Goal: Information Seeking & Learning: Learn about a topic

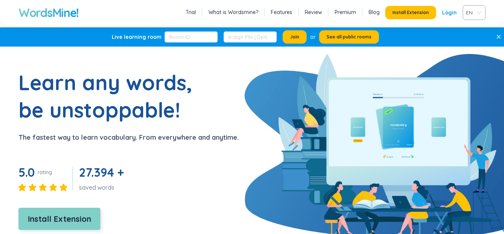
click at [70, 228] on button "Install Extension" at bounding box center [59, 218] width 82 height 22
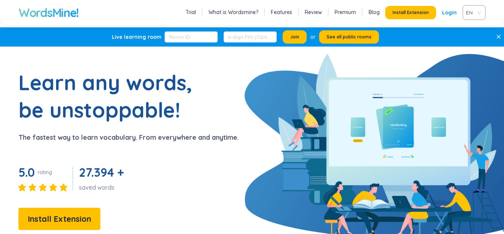
click at [238, 31] on div "Join or See all public rooms" at bounding box center [272, 36] width 214 height 13
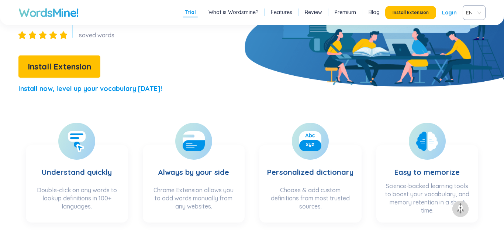
scroll to position [203, 0]
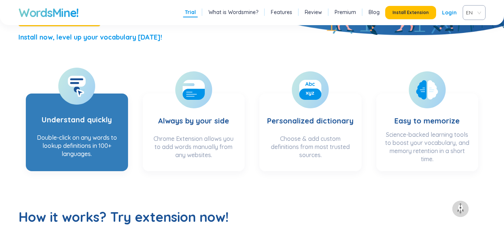
click at [93, 128] on h3 "Understand quickly" at bounding box center [77, 115] width 70 height 30
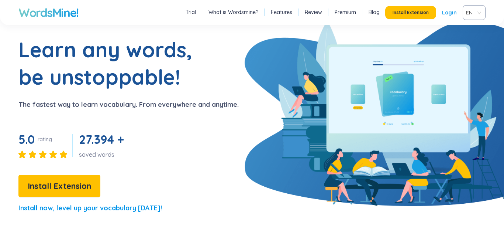
scroll to position [51, 0]
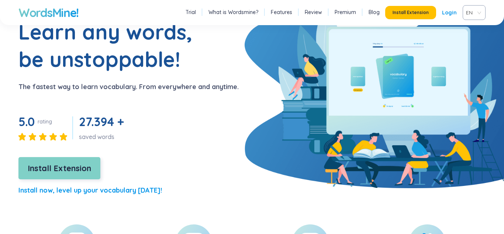
click at [70, 177] on button "Install Extension" at bounding box center [59, 168] width 82 height 22
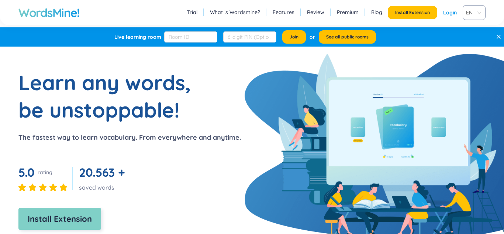
click at [86, 218] on span "Install Extension" at bounding box center [60, 218] width 64 height 13
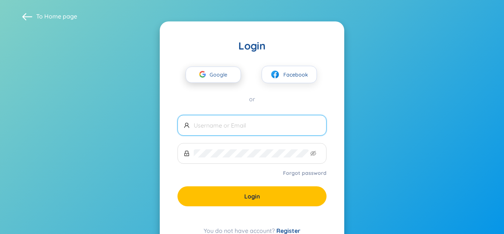
click at [235, 80] on button "Google" at bounding box center [213, 74] width 55 height 16
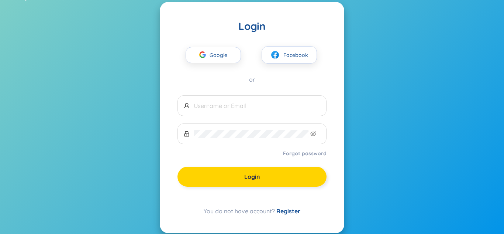
scroll to position [30, 0]
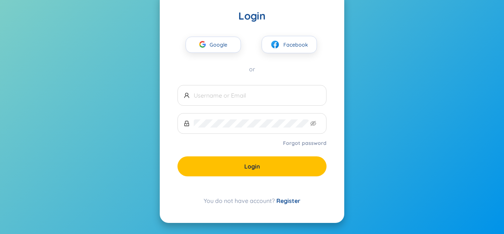
click at [284, 199] on link "Register" at bounding box center [288, 200] width 24 height 7
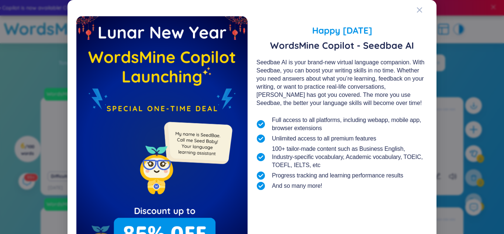
scroll to position [62, 0]
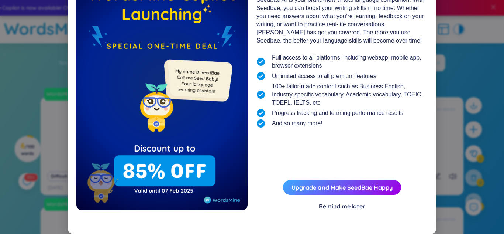
click at [338, 208] on div "Remind me later" at bounding box center [342, 206] width 47 height 8
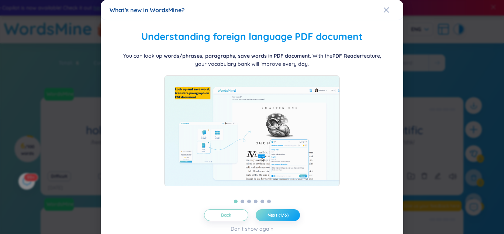
click at [280, 215] on span "Next (1/6)" at bounding box center [278, 215] width 21 height 6
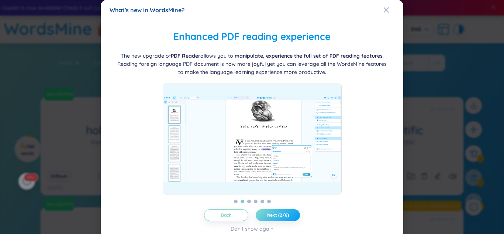
click at [280, 215] on span "Next (2/6)" at bounding box center [278, 215] width 22 height 6
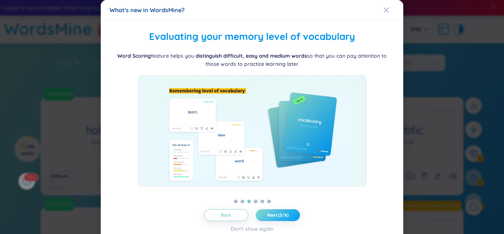
click at [280, 215] on span "Next (3/6)" at bounding box center [277, 215] width 21 height 6
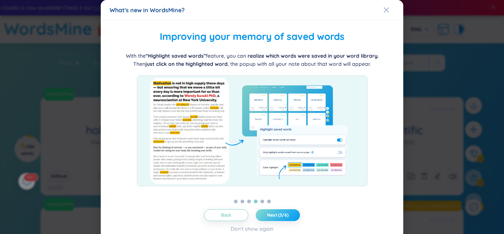
click at [280, 215] on span "Next (3/6)" at bounding box center [277, 215] width 21 height 6
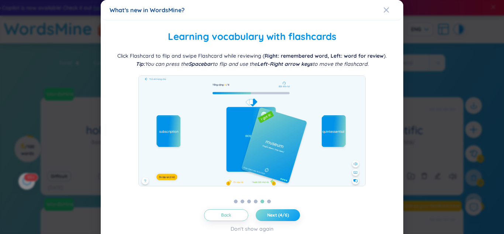
click at [280, 215] on span "Next (4/6)" at bounding box center [278, 215] width 22 height 6
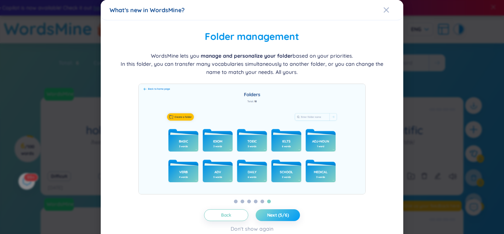
click at [280, 215] on span "Next (5/6)" at bounding box center [278, 215] width 22 height 6
click at [280, 215] on span "Let's get started!" at bounding box center [278, 215] width 37 height 6
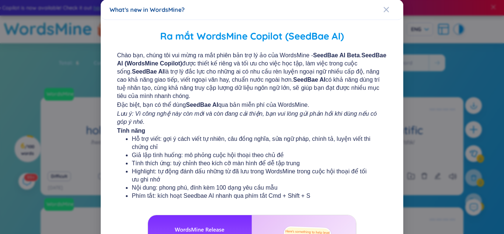
scroll to position [139, 0]
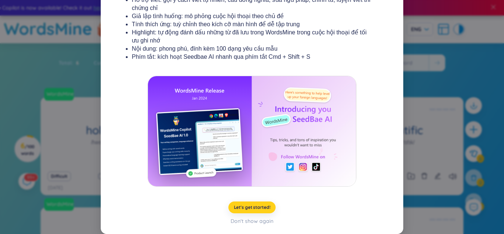
click at [260, 207] on span "Let's get started!" at bounding box center [252, 207] width 37 height 6
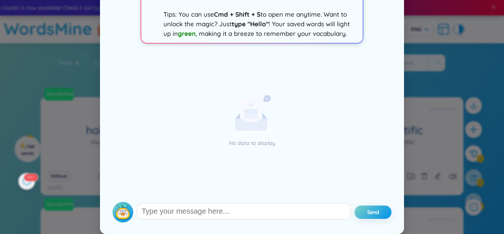
scroll to position [0, 0]
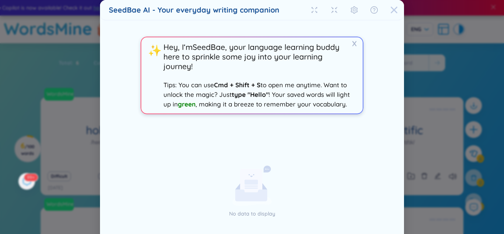
click at [397, 6] on div "Close" at bounding box center [393, 10] width 7 height 20
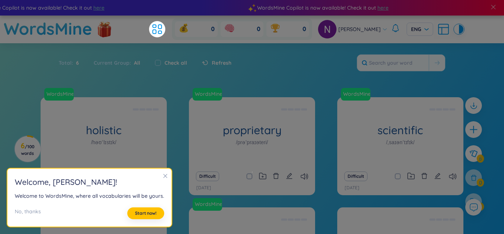
click at [163, 179] on div at bounding box center [165, 176] width 5 height 8
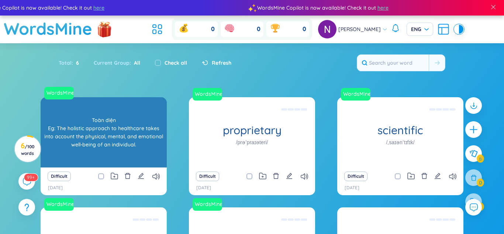
click at [137, 141] on div "Toàn diện Eg: The holistic approach to healthcare takes into account the physic…" at bounding box center [103, 132] width 119 height 66
click at [101, 148] on div "Toàn diện Eg: The holistic approach to healthcare takes into account the physic…" at bounding box center [103, 132] width 119 height 66
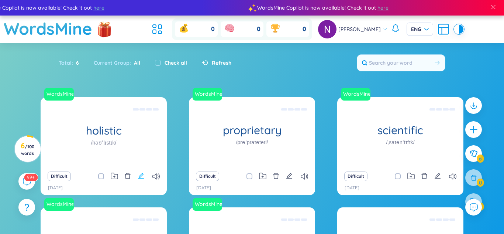
click at [139, 173] on icon "edit" at bounding box center [141, 175] width 7 height 7
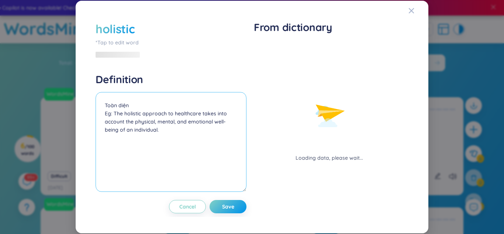
click at [180, 127] on textarea "Toàn diện Eg: The holistic approach to healthcare takes into account the physic…" at bounding box center [171, 142] width 151 height 100
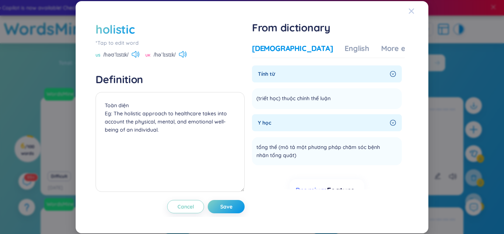
click at [409, 7] on div "Close" at bounding box center [412, 11] width 6 height 20
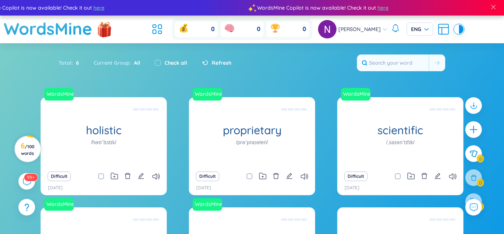
click at [28, 149] on h3 "6 / 100 words" at bounding box center [27, 148] width 17 height 13
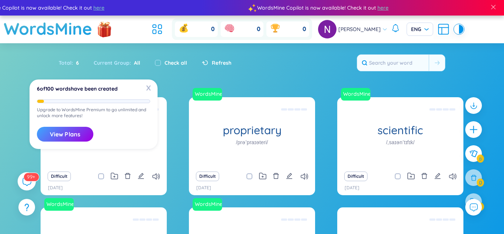
click at [28, 178] on sup "99+" at bounding box center [31, 176] width 15 height 8
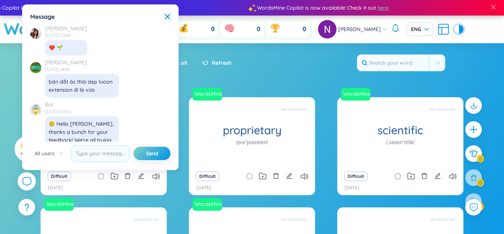
click at [28, 178] on icon at bounding box center [26, 180] width 9 height 9
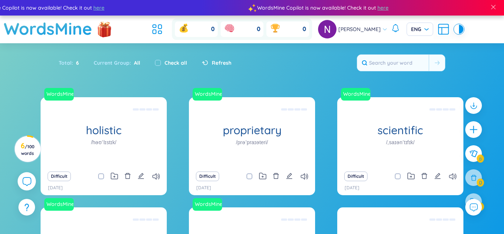
scroll to position [8517, 0]
click at [28, 178] on icon at bounding box center [26, 180] width 9 height 9
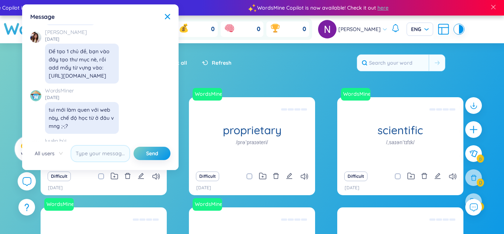
scroll to position [8061, 0]
click at [167, 16] on icon at bounding box center [167, 16] width 5 height 5
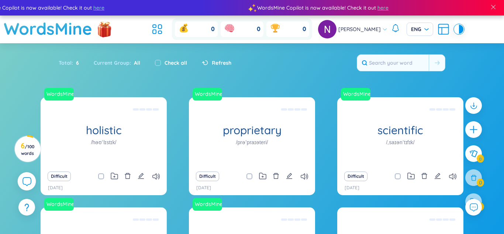
scroll to position [8517, 0]
click at [164, 28] on icon at bounding box center [157, 29] width 13 height 13
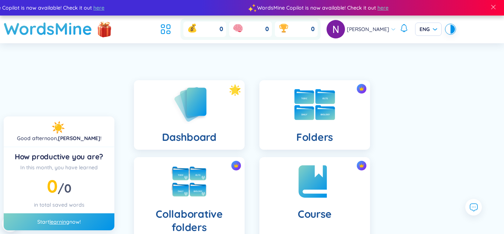
click at [265, 119] on div "Folders" at bounding box center [314, 114] width 111 height 69
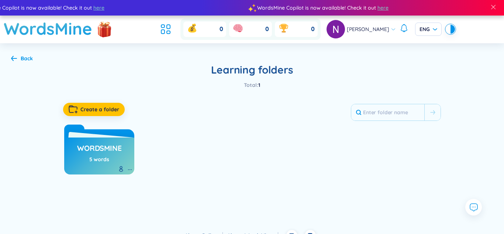
click at [178, 28] on ul at bounding box center [168, 29] width 20 height 16
click at [172, 30] on icon at bounding box center [165, 29] width 13 height 13
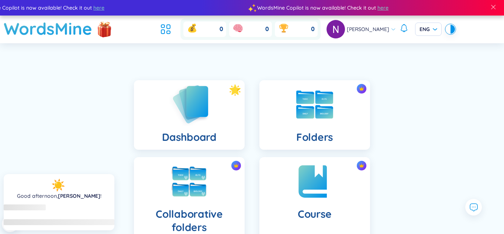
click at [204, 118] on img at bounding box center [189, 104] width 41 height 42
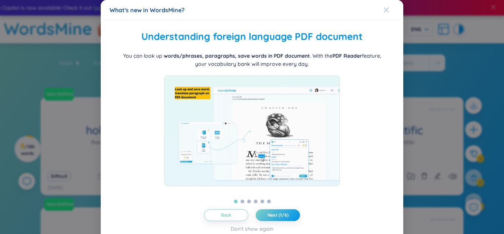
click at [389, 8] on span "Close" at bounding box center [393, 10] width 20 height 20
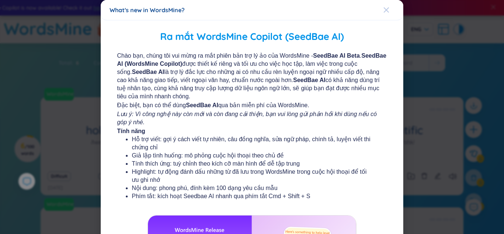
click at [386, 9] on icon "Close" at bounding box center [386, 9] width 5 height 5
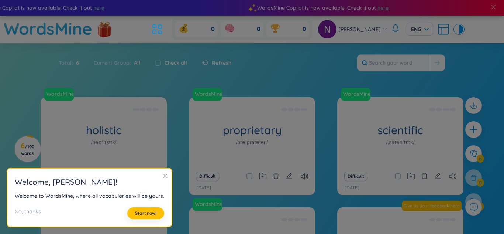
click at [386, 9] on div "WordsMine Copilot is now available! Check it out here" at bounding box center [394, 8] width 284 height 8
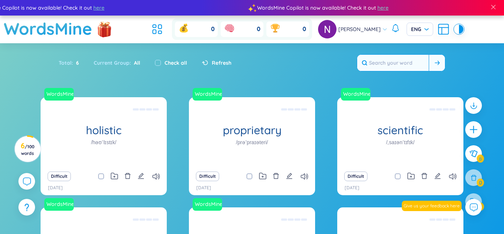
click at [403, 62] on input "text" at bounding box center [393, 63] width 72 height 16
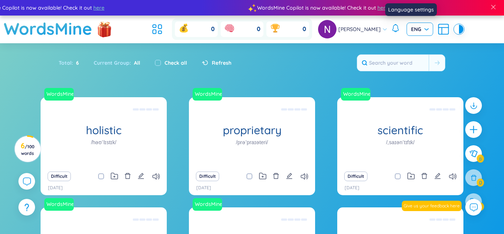
click at [420, 27] on div "ENG" at bounding box center [420, 29] width 27 height 13
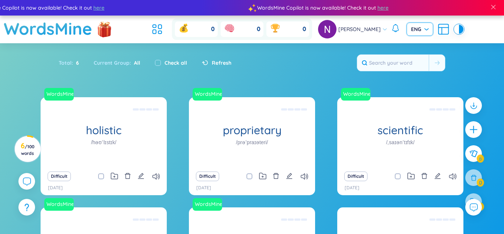
click at [169, 24] on ul at bounding box center [159, 29] width 20 height 16
click at [160, 33] on icon at bounding box center [157, 29] width 13 height 13
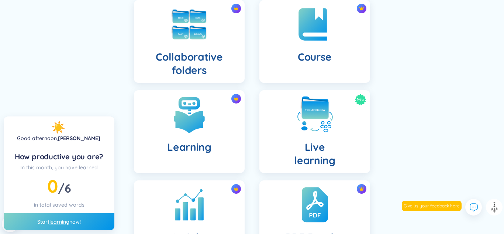
scroll to position [159, 0]
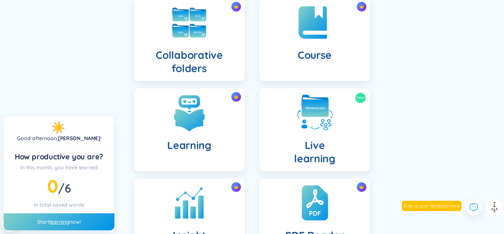
click at [312, 138] on h4 "Live learning" at bounding box center [314, 151] width 41 height 27
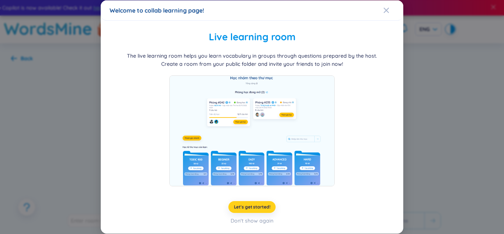
click at [255, 207] on span "Let's get started!" at bounding box center [252, 207] width 37 height 6
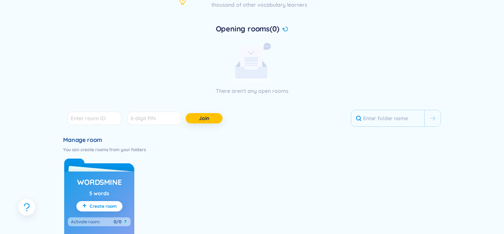
scroll to position [146, 0]
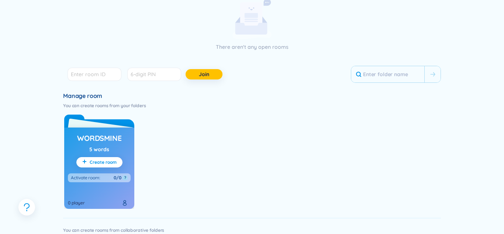
click at [119, 137] on h3 "WordsMine" at bounding box center [99, 138] width 44 height 10
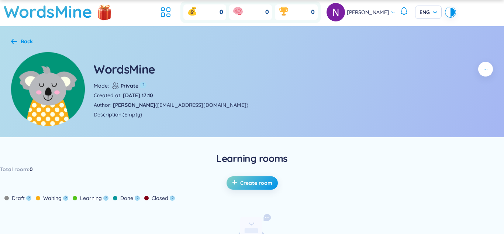
scroll to position [19, 0]
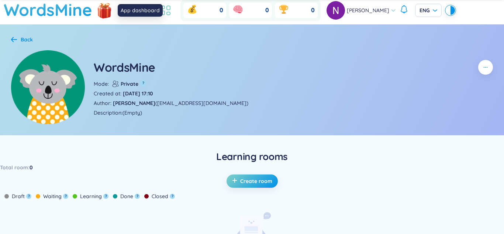
click at [172, 13] on icon at bounding box center [165, 10] width 13 height 13
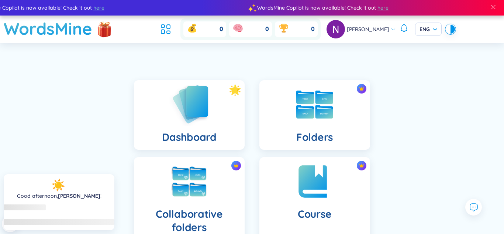
click at [198, 94] on img at bounding box center [189, 104] width 41 height 42
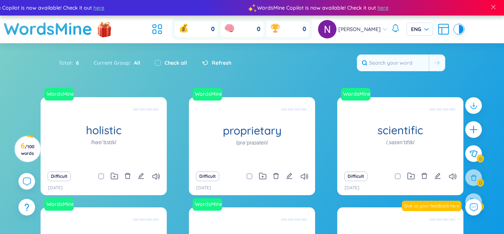
click at [166, 61] on label "Check all" at bounding box center [176, 63] width 23 height 8
checkbox input "true"
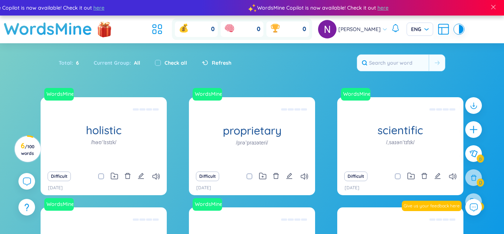
checkbox input "true"
click at [166, 61] on label "Check all" at bounding box center [176, 63] width 23 height 8
checkbox input "false"
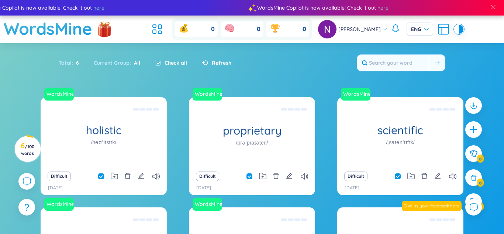
checkbox input "false"
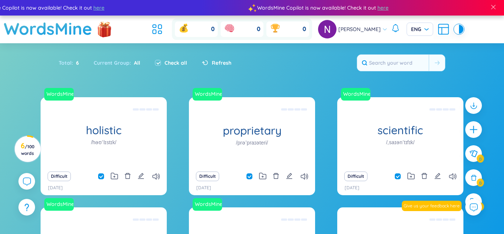
checkbox input "false"
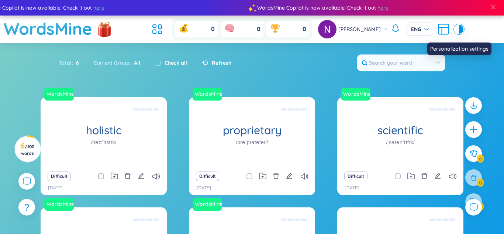
click at [442, 33] on icon at bounding box center [442, 31] width 0 height 7
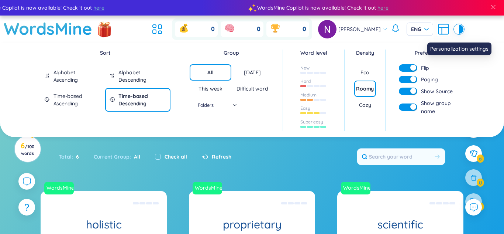
click at [442, 33] on icon at bounding box center [442, 31] width 0 height 7
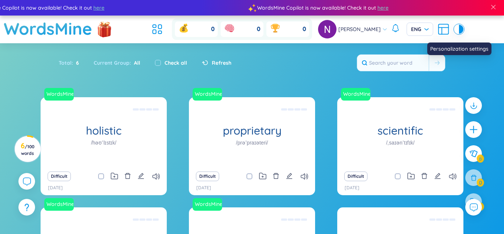
click at [459, 29] on div at bounding box center [461, 29] width 4 height 9
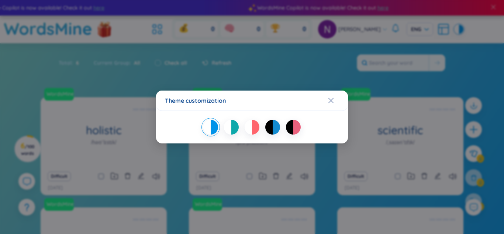
click at [289, 129] on div at bounding box center [289, 127] width 7 height 15
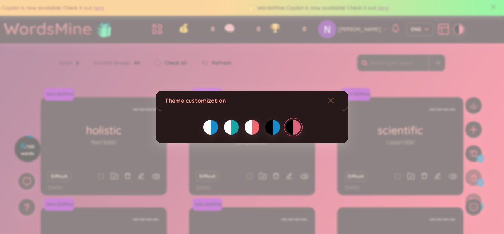
click at [244, 68] on div "Theme customization" at bounding box center [252, 117] width 504 height 234
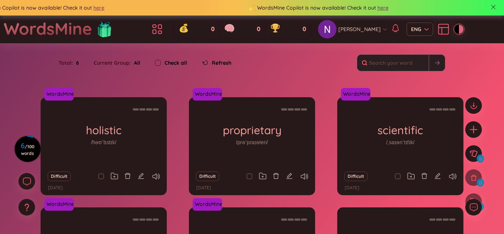
click at [459, 30] on div at bounding box center [461, 29] width 4 height 9
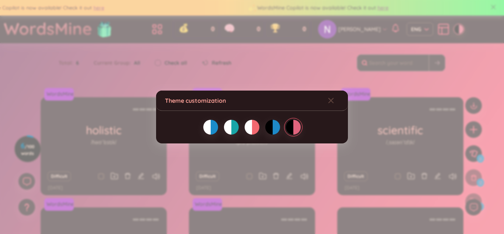
click at [278, 123] on div at bounding box center [276, 127] width 7 height 15
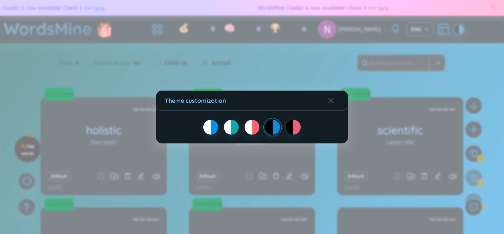
click at [284, 54] on div "Theme customization" at bounding box center [252, 117] width 504 height 234
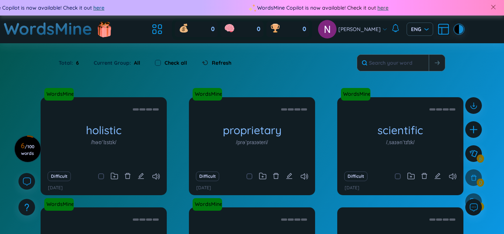
click at [459, 30] on div at bounding box center [461, 29] width 4 height 9
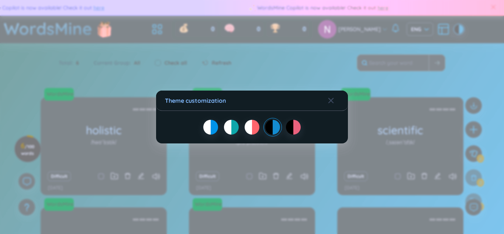
click at [233, 134] on div at bounding box center [234, 127] width 7 height 15
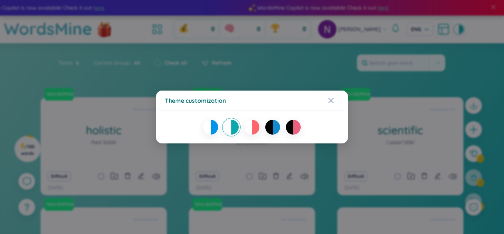
click at [247, 132] on div at bounding box center [248, 127] width 7 height 15
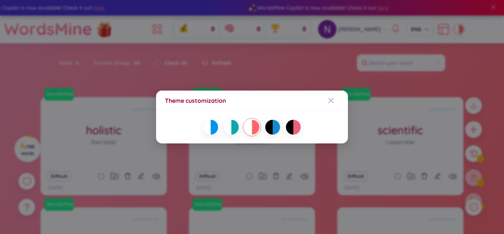
click at [204, 132] on div at bounding box center [252, 127] width 174 height 15
click at [218, 123] on div at bounding box center [252, 127] width 174 height 15
click at [215, 125] on div at bounding box center [214, 127] width 7 height 15
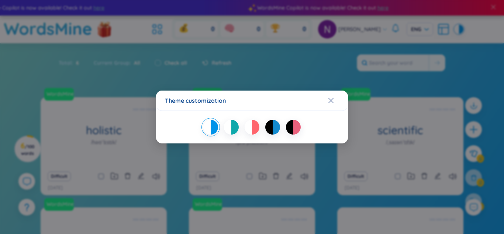
click at [289, 83] on div "Theme customization" at bounding box center [252, 117] width 504 height 234
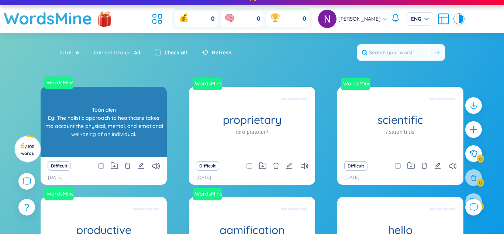
scroll to position [11, 0]
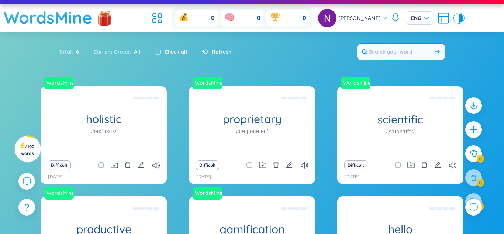
click at [392, 52] on input "text" at bounding box center [393, 52] width 72 height 16
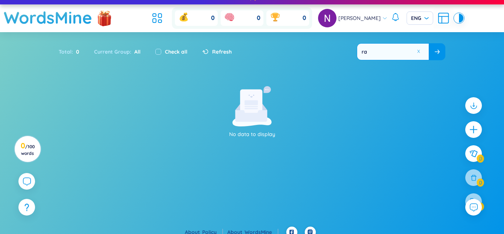
type input "r"
type input "a"
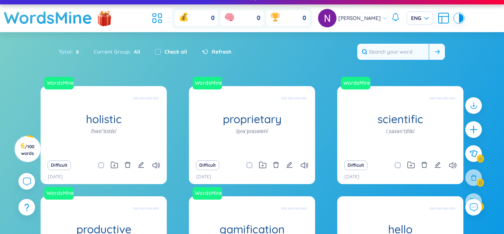
type input "f"
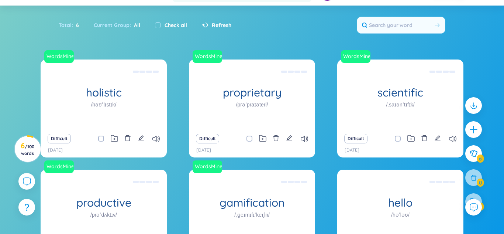
scroll to position [0, 0]
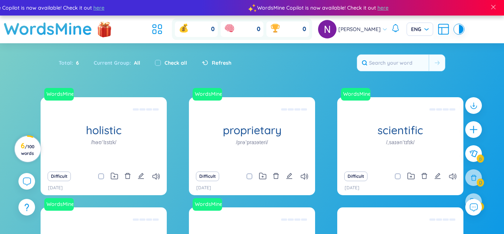
click at [18, 144] on circle at bounding box center [28, 149] width 26 height 26
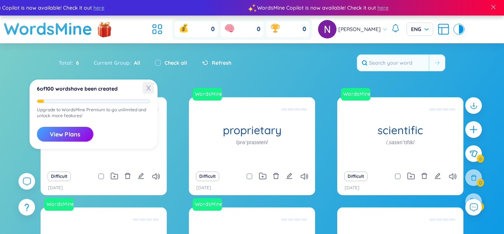
click at [147, 88] on span "X" at bounding box center [148, 87] width 11 height 11
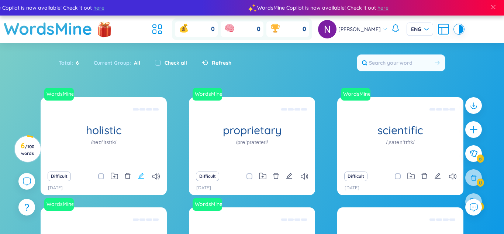
click at [141, 173] on icon "edit" at bounding box center [141, 176] width 6 height 6
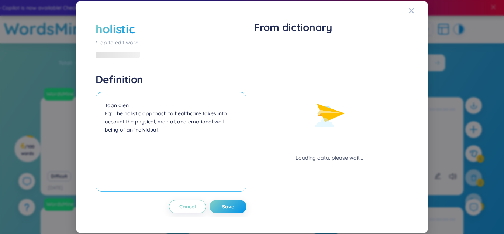
click at [232, 156] on textarea "Toàn diện Eg: The holistic approach to healthcare takes into account the physic…" at bounding box center [171, 142] width 151 height 100
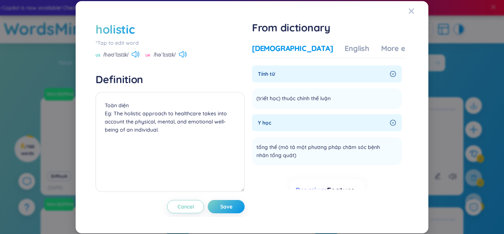
click at [245, 93] on div "Toàn diện Eg: The holistic approach to healthcare takes into account the physic…" at bounding box center [170, 143] width 149 height 102
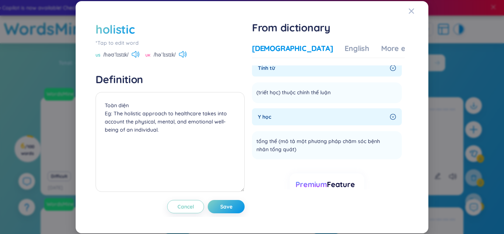
scroll to position [7, 0]
click at [345, 48] on div "English" at bounding box center [357, 48] width 25 height 10
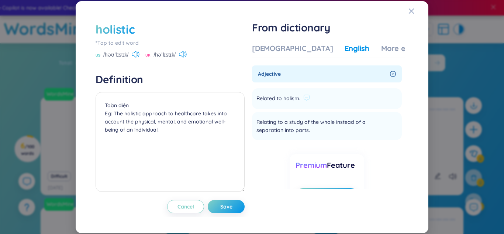
click at [320, 92] on li "Related to holism. Add" at bounding box center [327, 98] width 150 height 21
click at [381, 49] on div "More examples" at bounding box center [408, 48] width 54 height 10
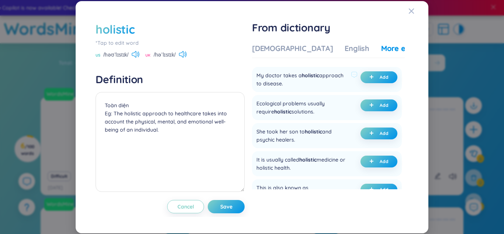
scroll to position [0, 0]
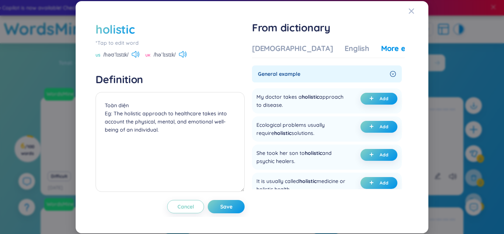
click at [316, 68] on div "General example" at bounding box center [327, 73] width 150 height 17
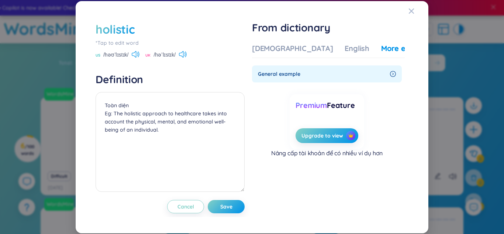
click at [316, 68] on div "General example" at bounding box center [327, 73] width 150 height 17
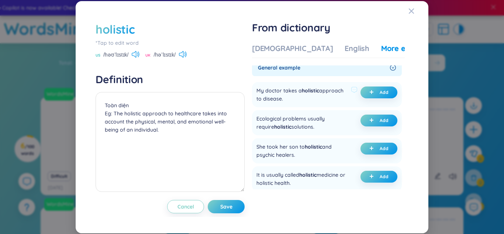
scroll to position [6, 0]
click at [206, 150] on textarea "Toàn diện Eg: The holistic approach to healthcare takes into account the physic…" at bounding box center [170, 142] width 149 height 100
type textarea "Toàn diện Eg: The holistic approach to healthcare takes into account the physic…"
